Goal: Check status: Check status

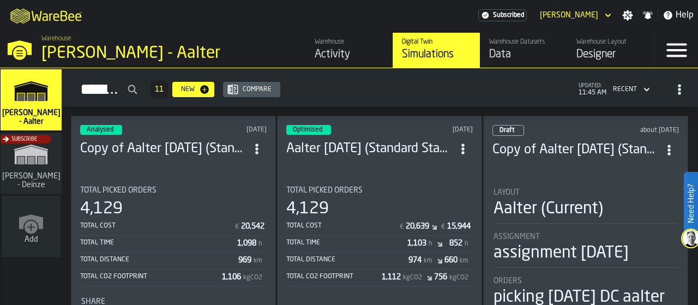
click at [344, 154] on header "Optimised [DATE] Aalter [DATE] (Standard Stackability)" at bounding box center [379, 147] width 186 height 44
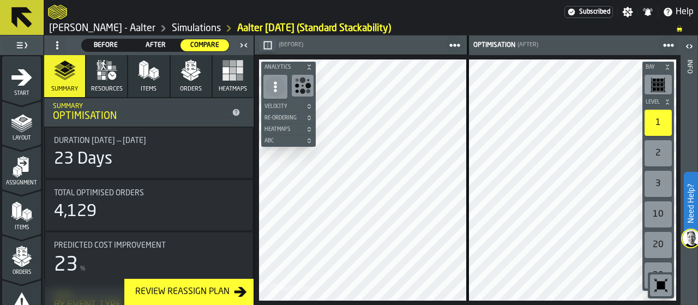
click at [184, 74] on polygon "button" at bounding box center [185, 73] width 9 height 7
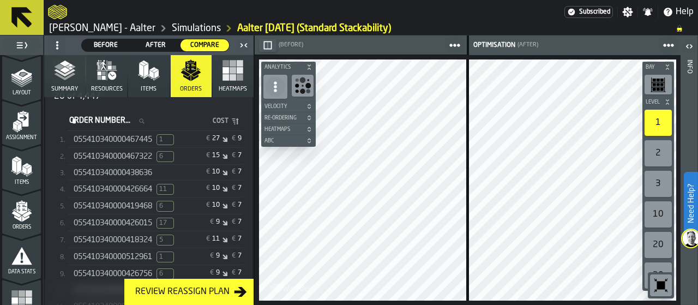
scroll to position [218, 0]
click at [100, 175] on span "055410340000438636" at bounding box center [113, 172] width 79 height 9
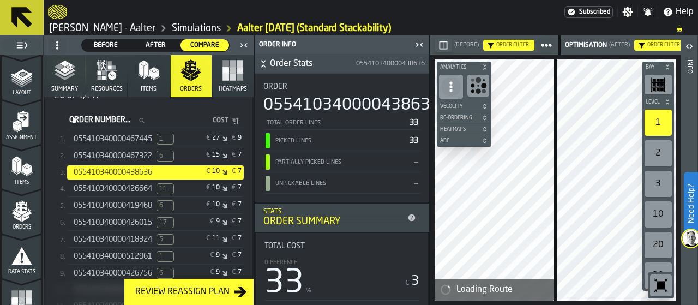
click at [415, 44] on icon "button-toggle-Close me" at bounding box center [419, 44] width 13 height 13
